Goal: Transaction & Acquisition: Book appointment/travel/reservation

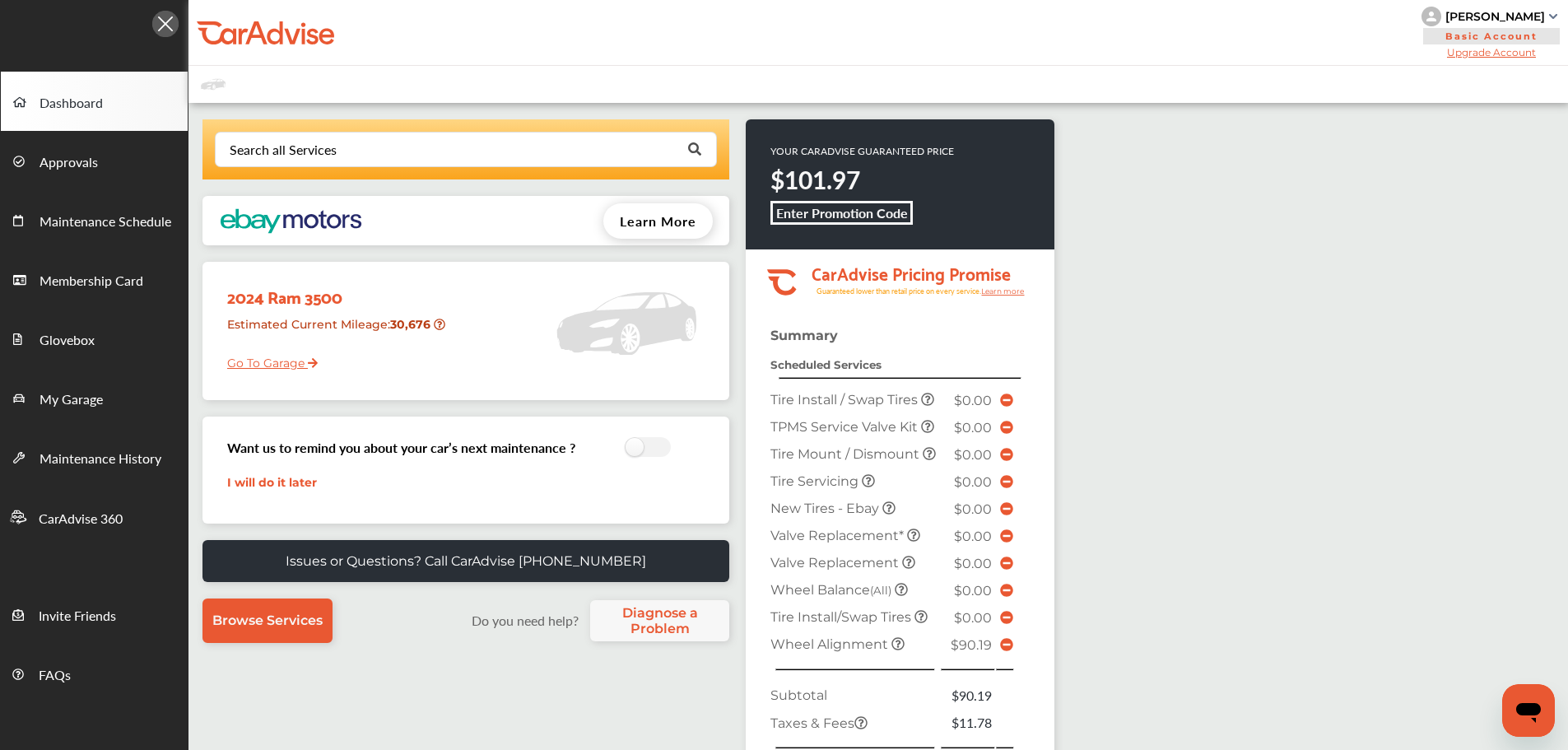
click at [290, 354] on link "Go To Garage" at bounding box center [266, 359] width 103 height 31
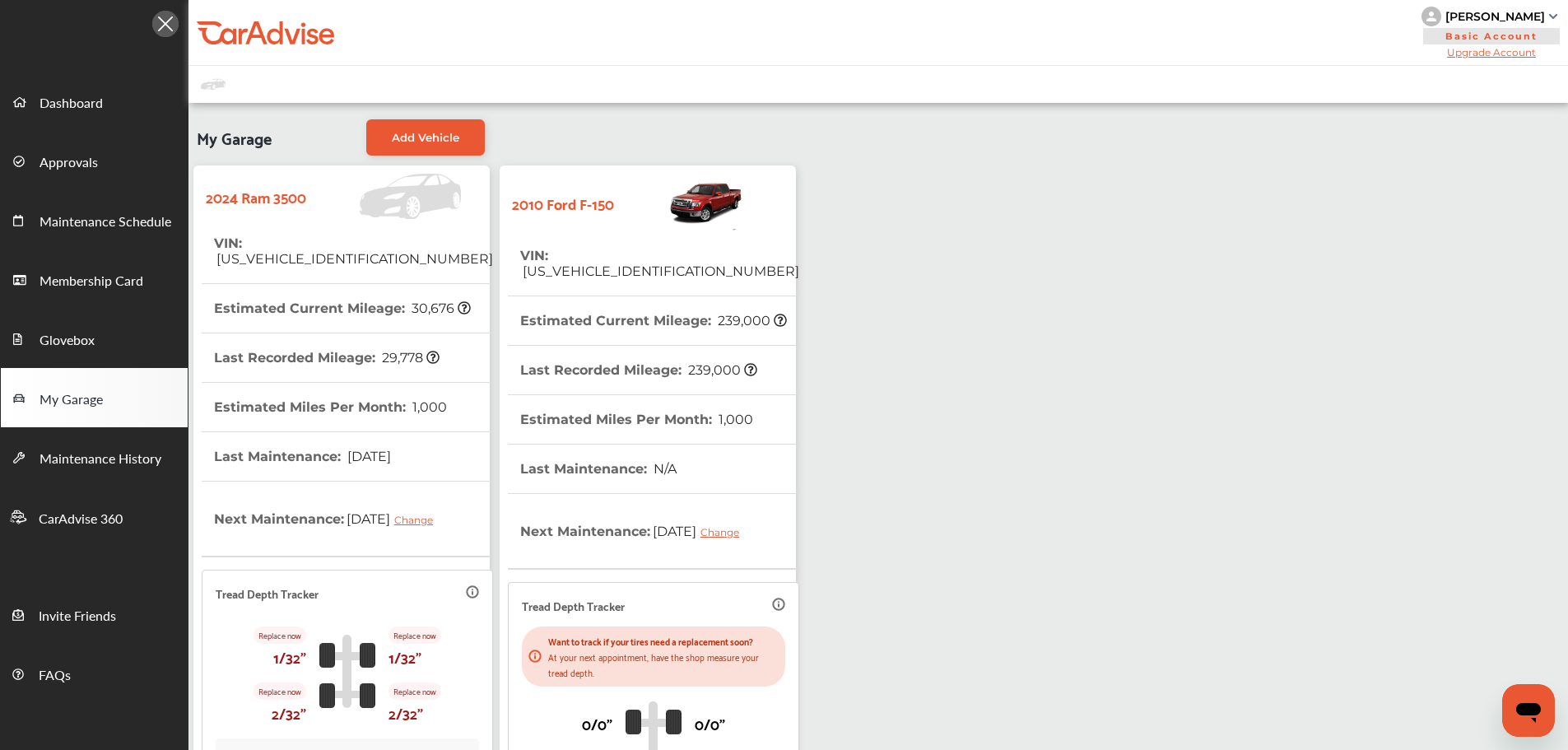
click at [618, 264] on span "[US_VEHICLE_IDENTIFICATION_NUMBER]" at bounding box center [659, 271] width 279 height 16
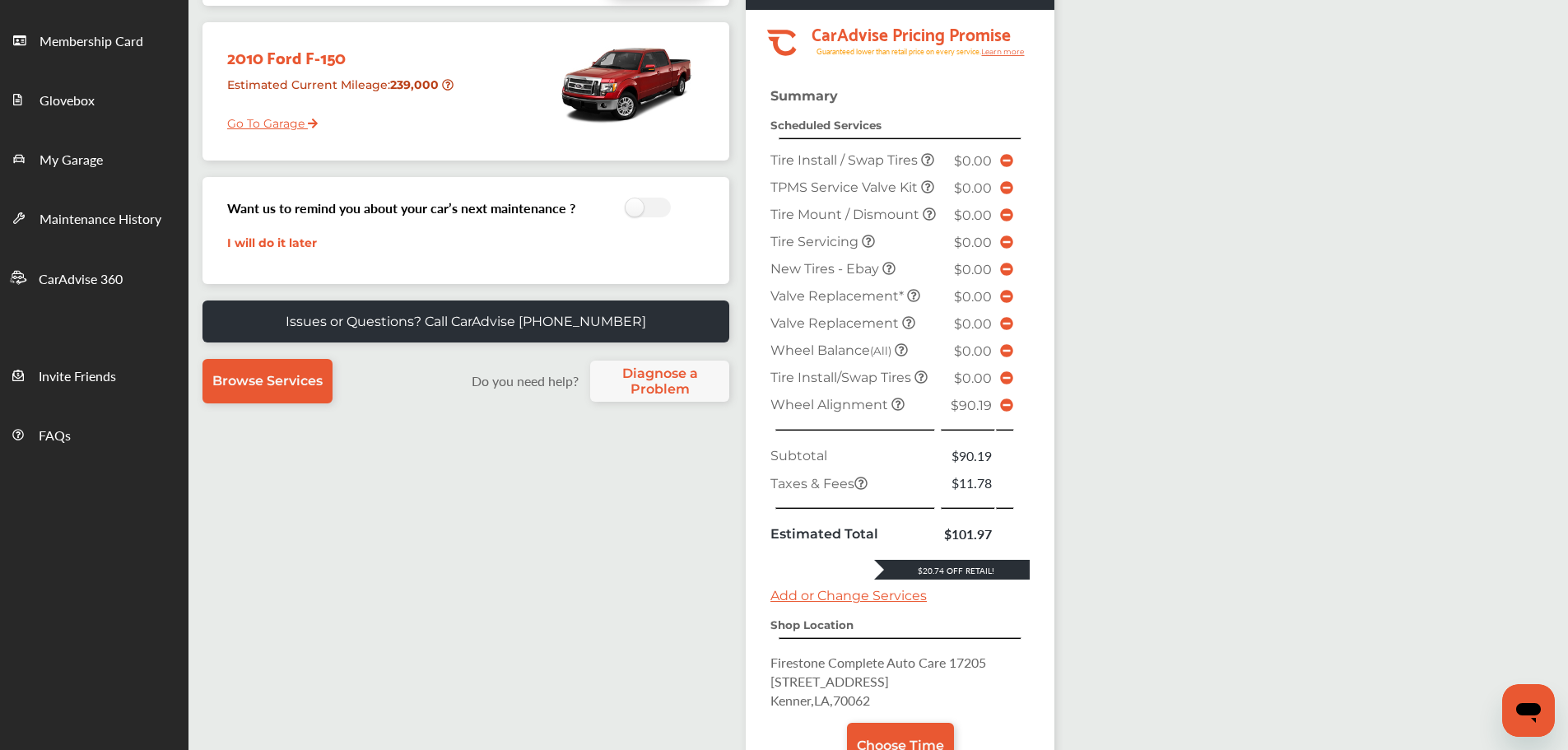
scroll to position [412, 0]
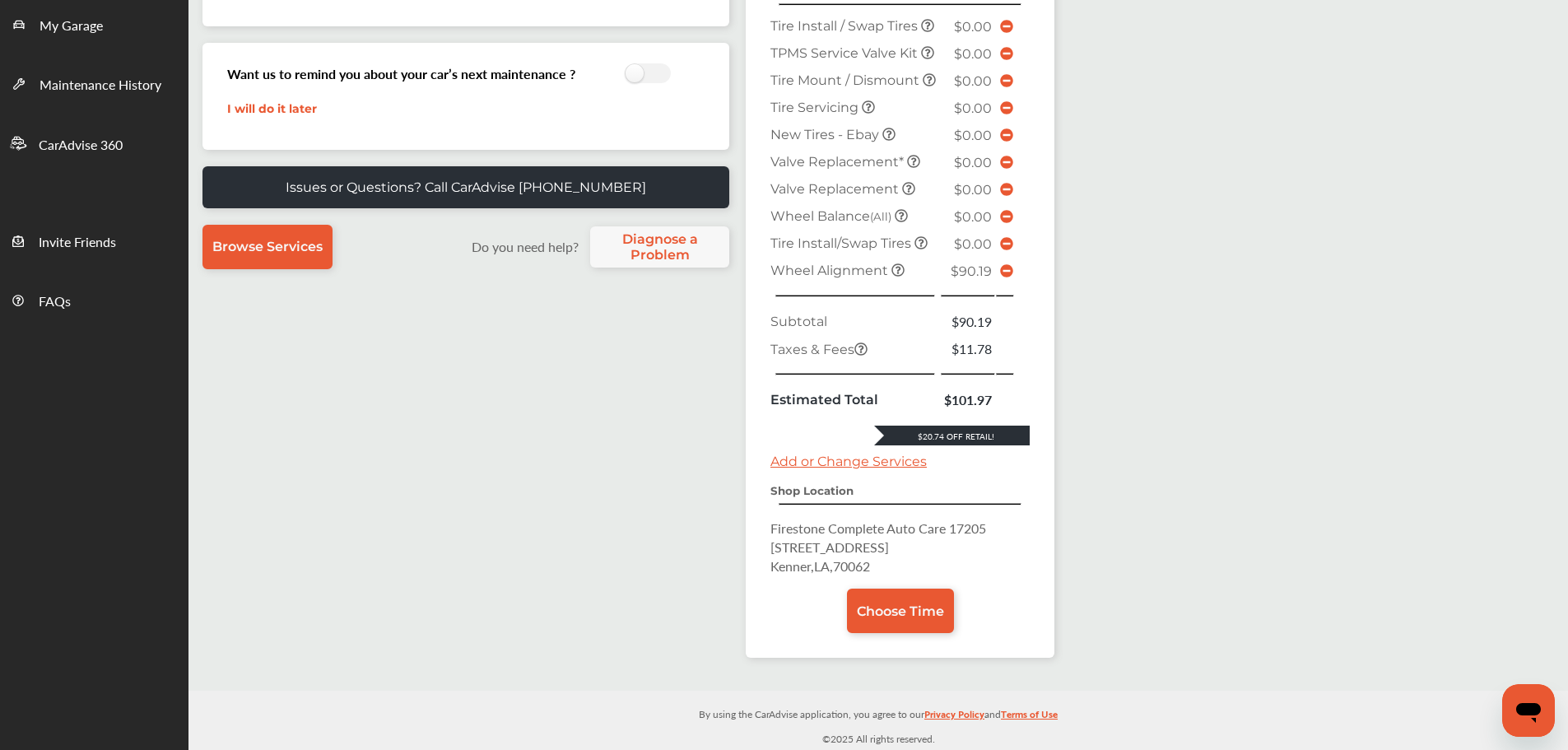
click at [907, 604] on span "Choose Time" at bounding box center [901, 611] width 88 height 16
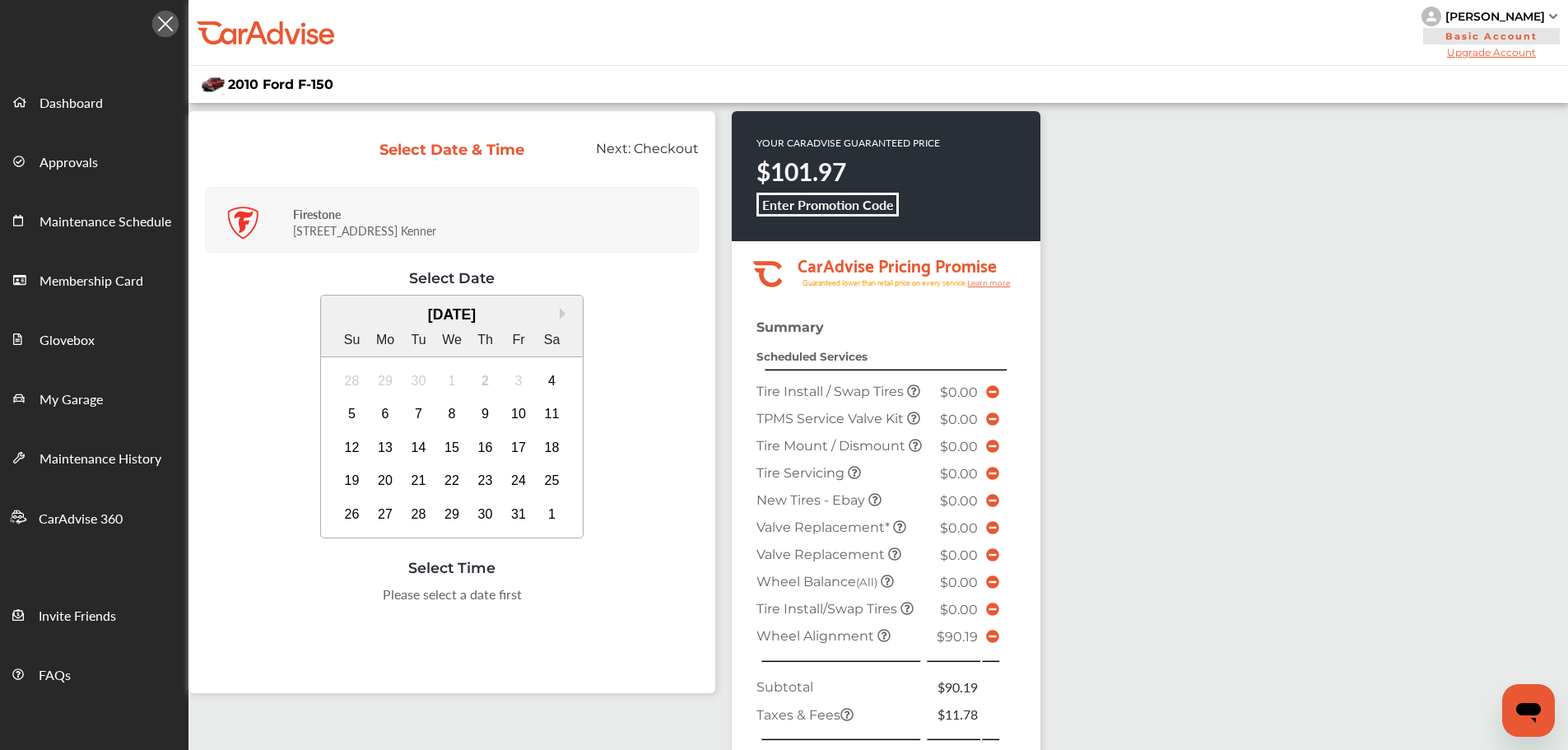
click at [356, 408] on div "5" at bounding box center [352, 414] width 26 height 26
click at [268, 595] on div "9:00 AM" at bounding box center [287, 600] width 78 height 30
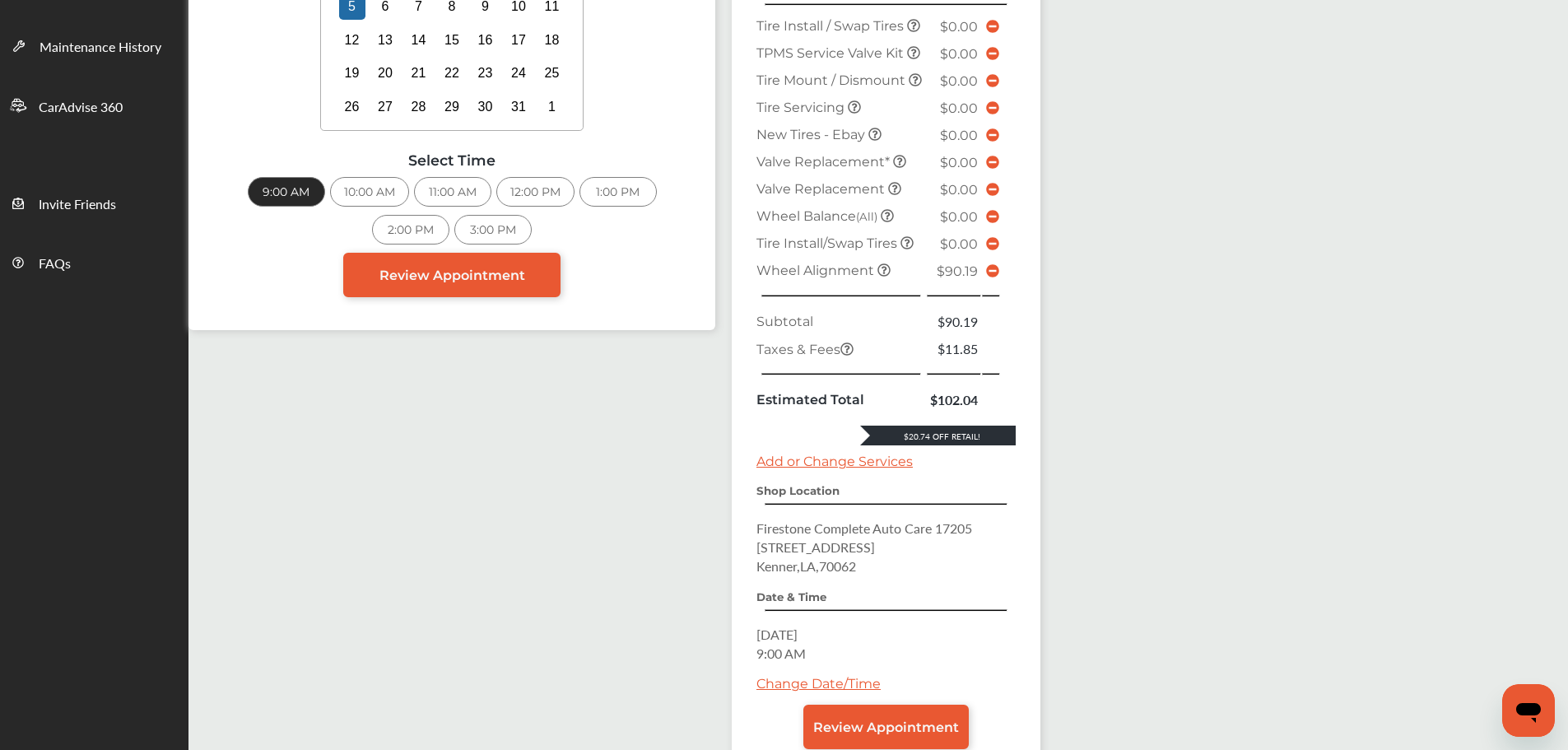
scroll to position [557, 0]
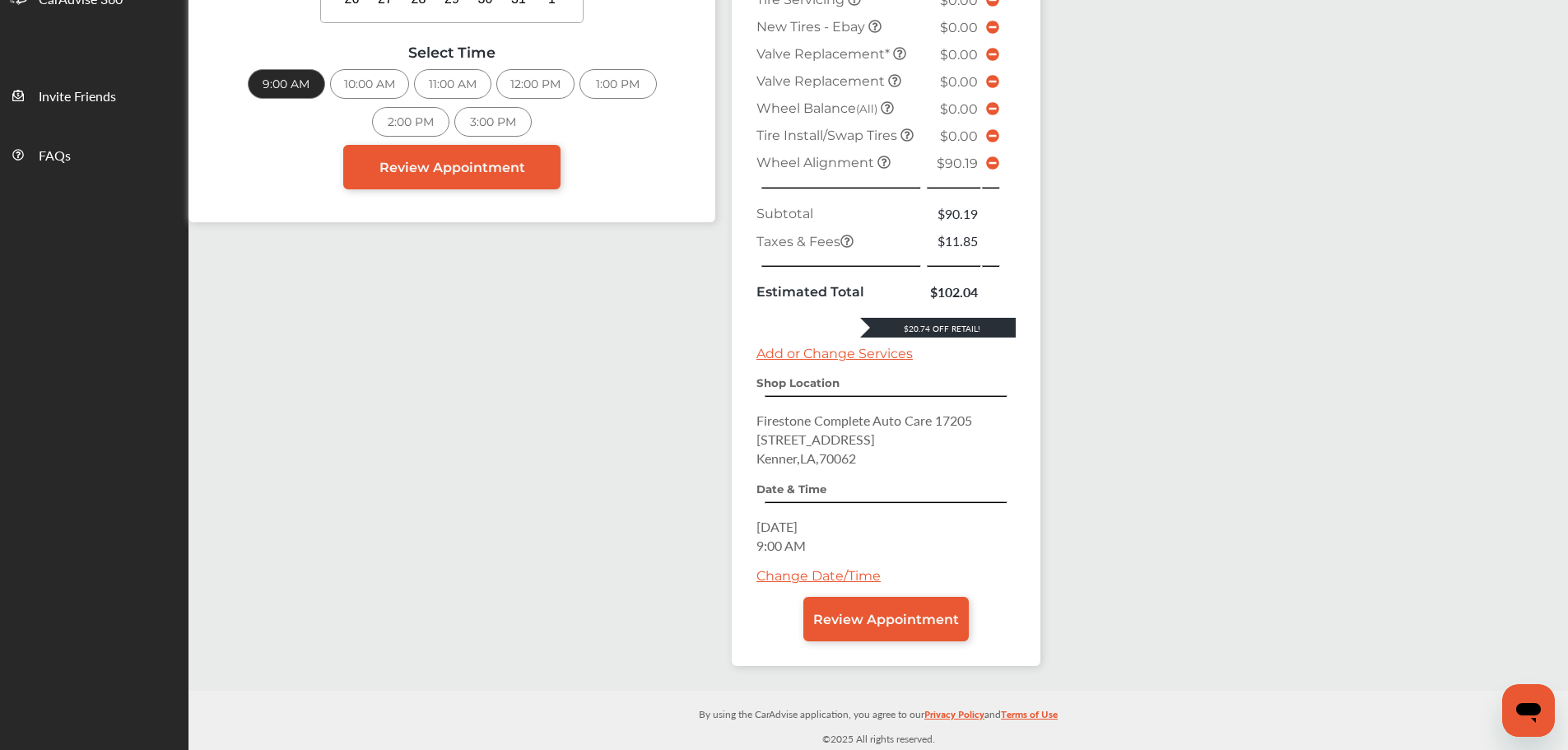
click at [899, 616] on span "Review Appointment" at bounding box center [886, 619] width 146 height 16
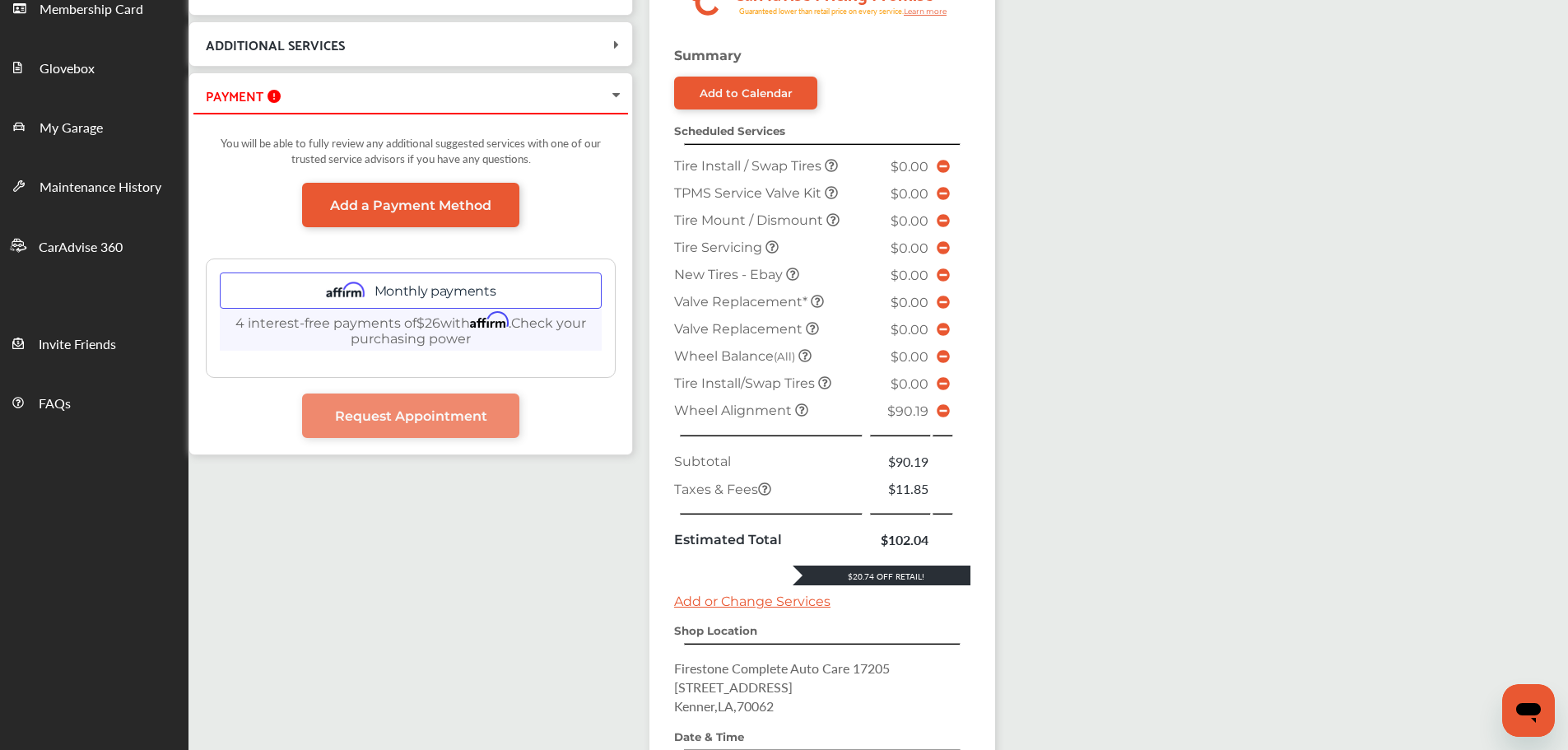
scroll to position [412, 0]
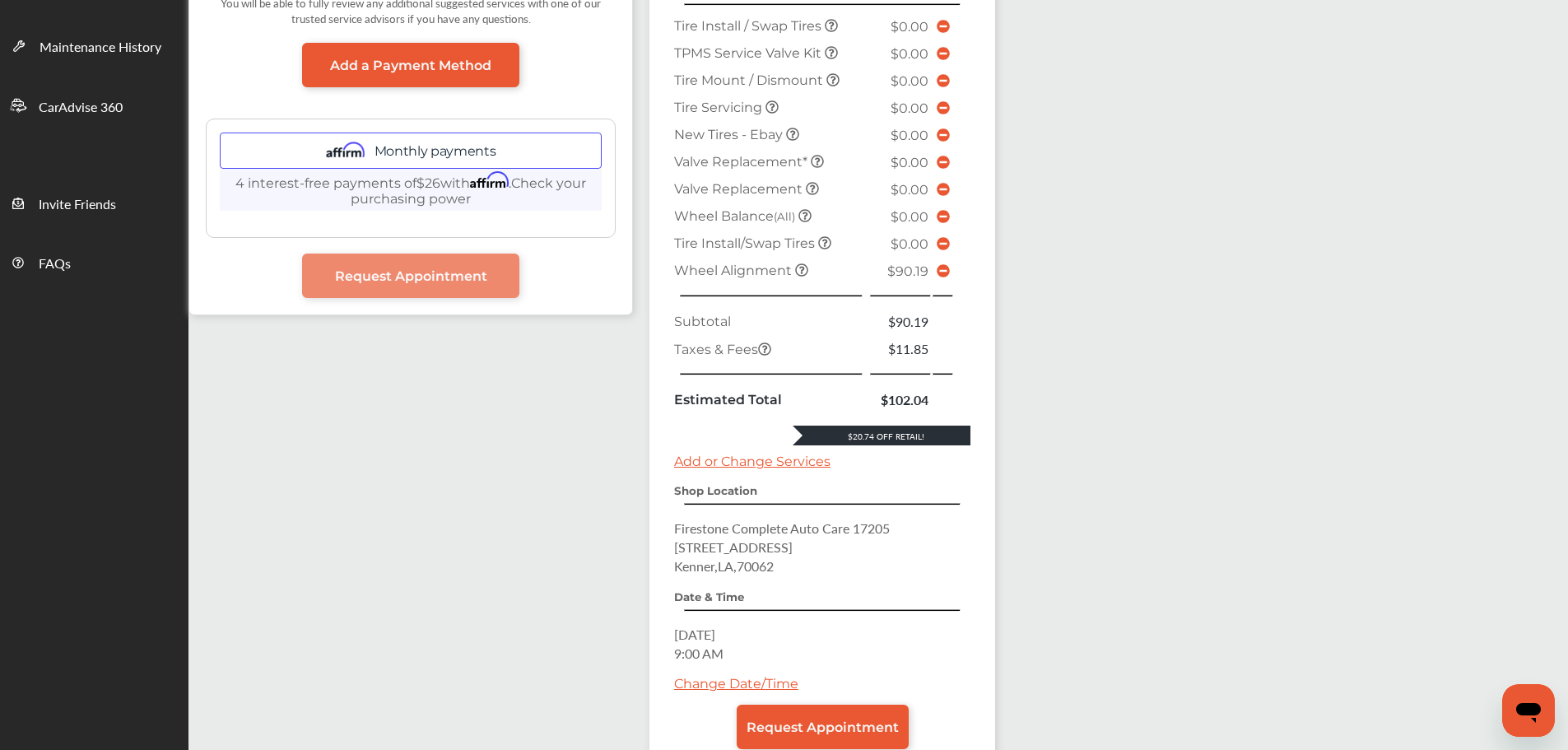
click at [938, 270] on icon at bounding box center [944, 271] width 13 height 13
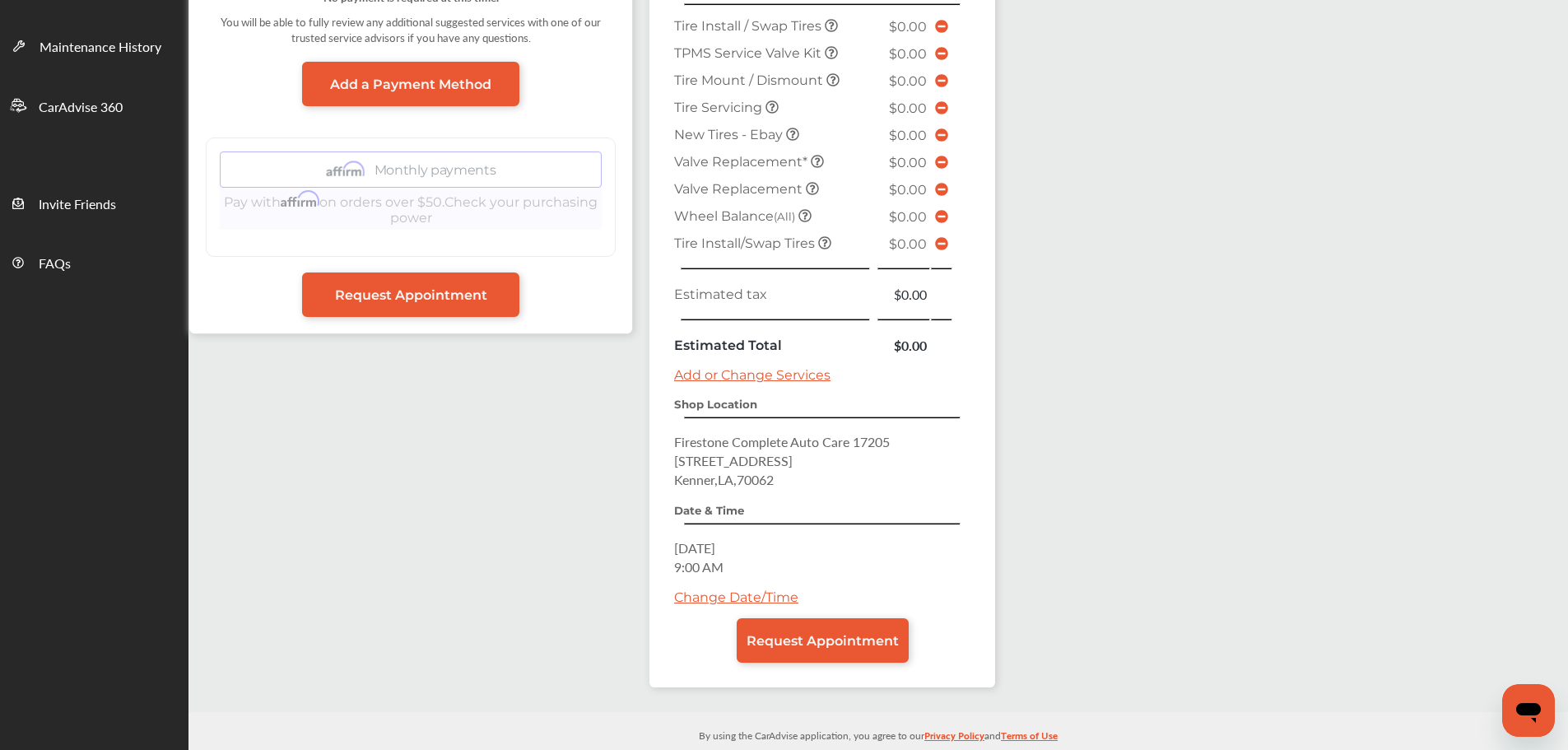
click at [839, 621] on link "Request Appointment" at bounding box center [823, 641] width 172 height 45
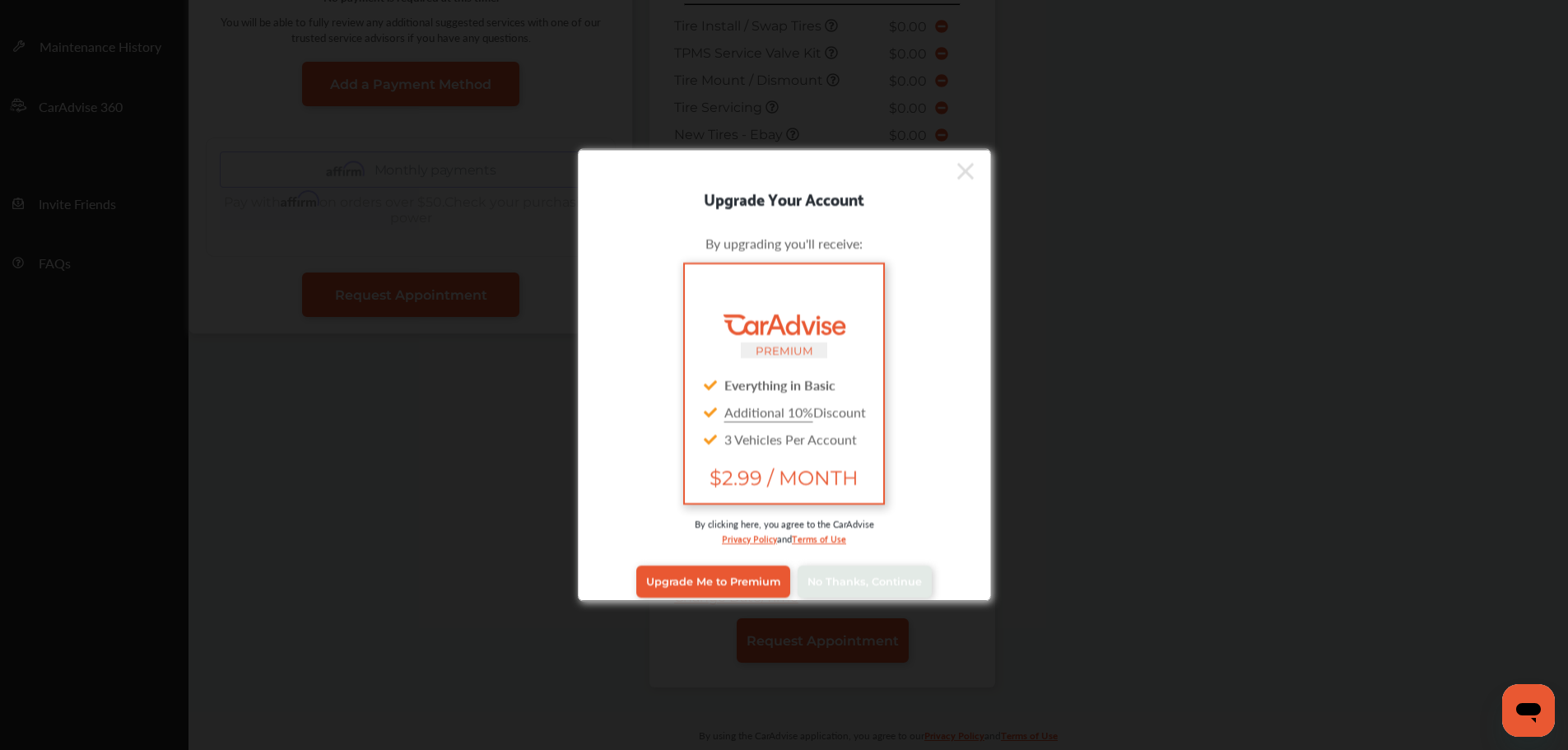
click at [839, 594] on link "No Thanks, Continue" at bounding box center [865, 581] width 134 height 31
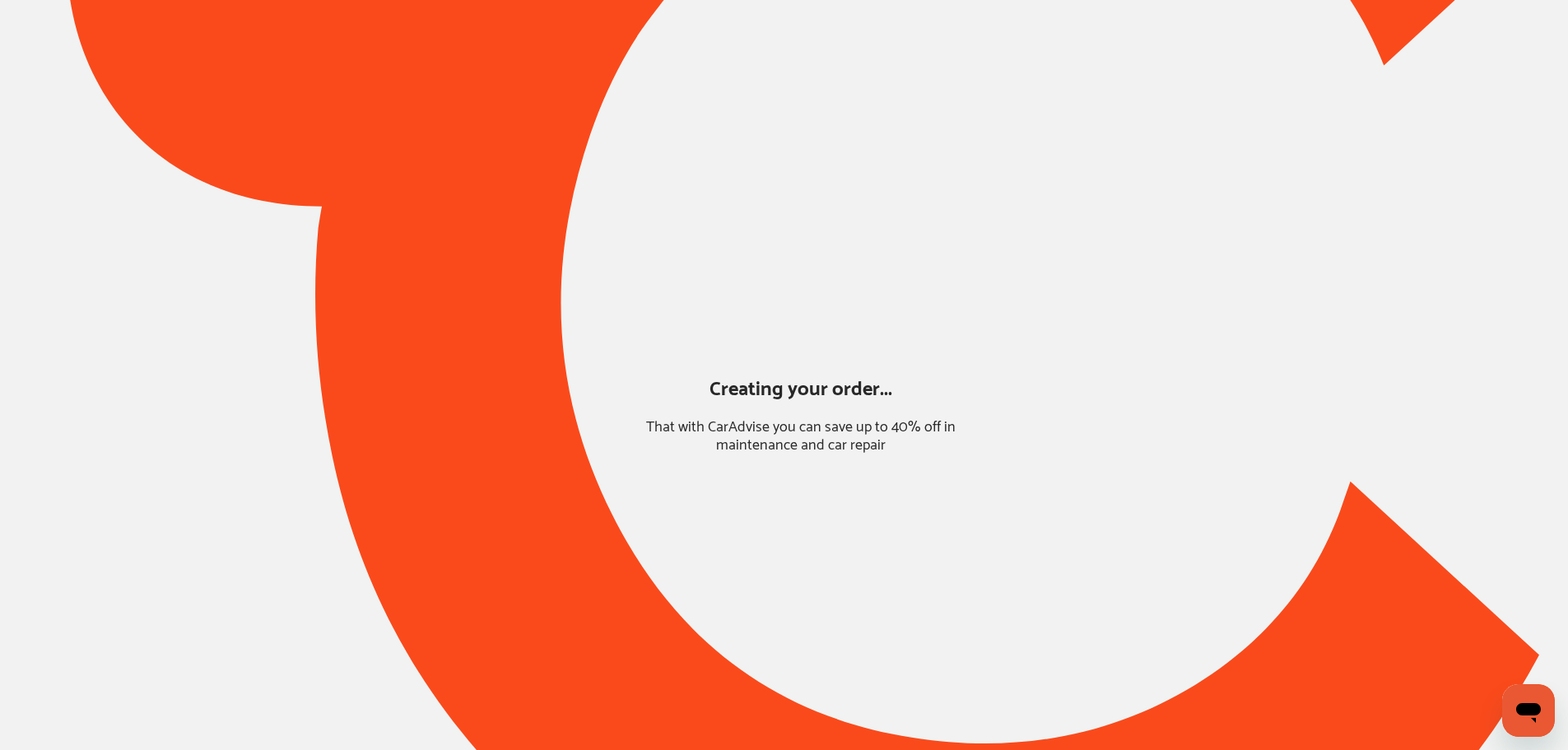
scroll to position [0, 0]
